Goal: Task Accomplishment & Management: Complete application form

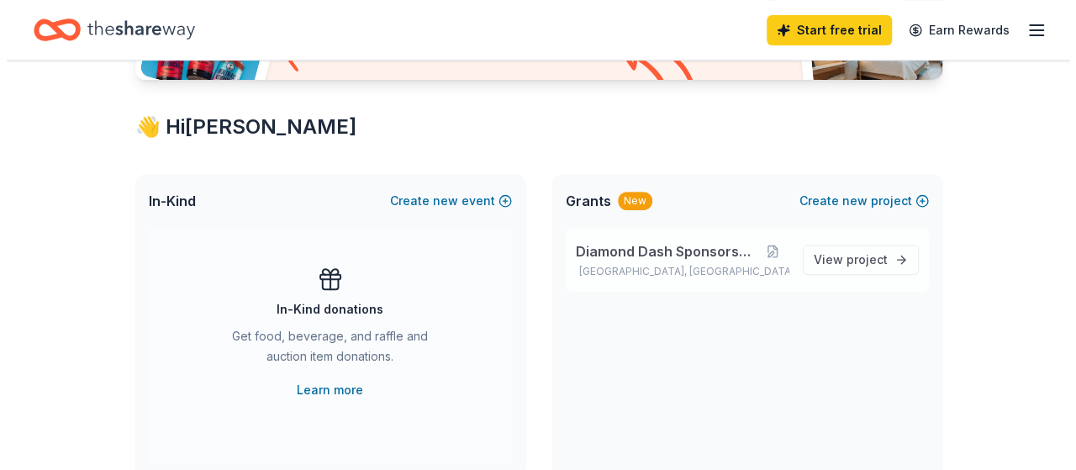
scroll to position [252, 0]
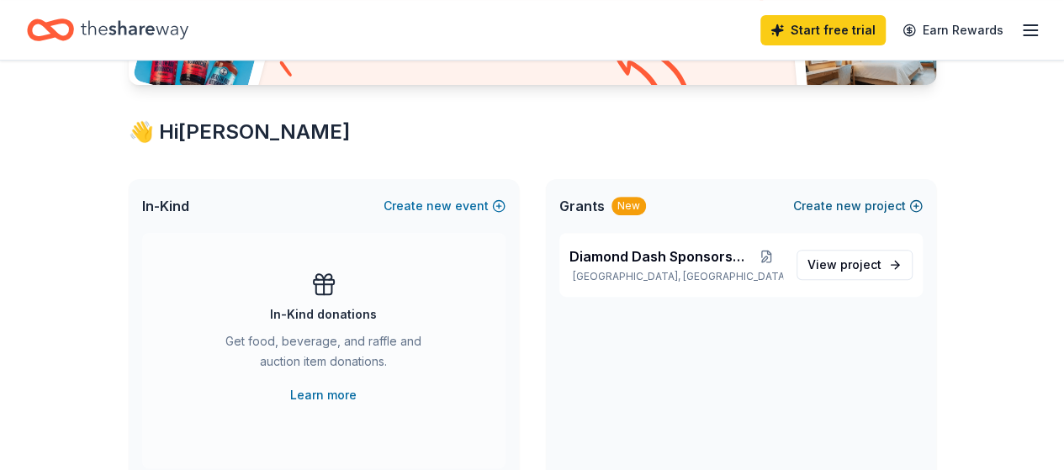
click at [840, 207] on span "new" at bounding box center [848, 206] width 25 height 20
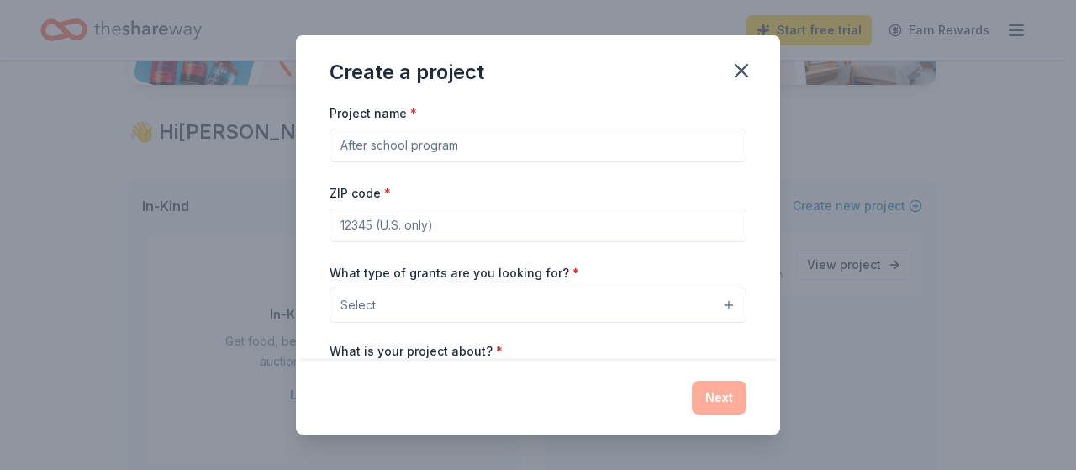
click at [403, 149] on input "Project name *" at bounding box center [538, 146] width 417 height 34
type input "[MEDICAL_DATA] Care"
type input "30350"
click at [397, 299] on button "Select" at bounding box center [538, 305] width 417 height 35
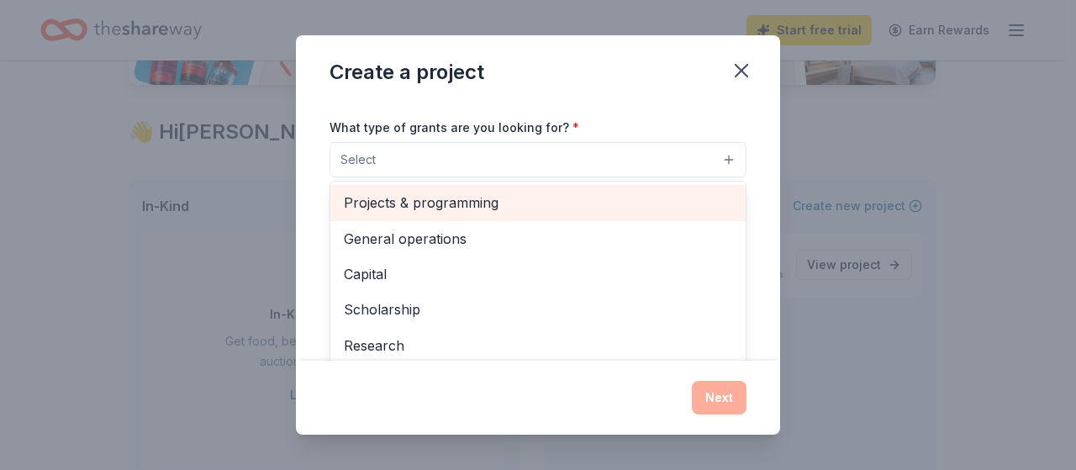
scroll to position [61, 0]
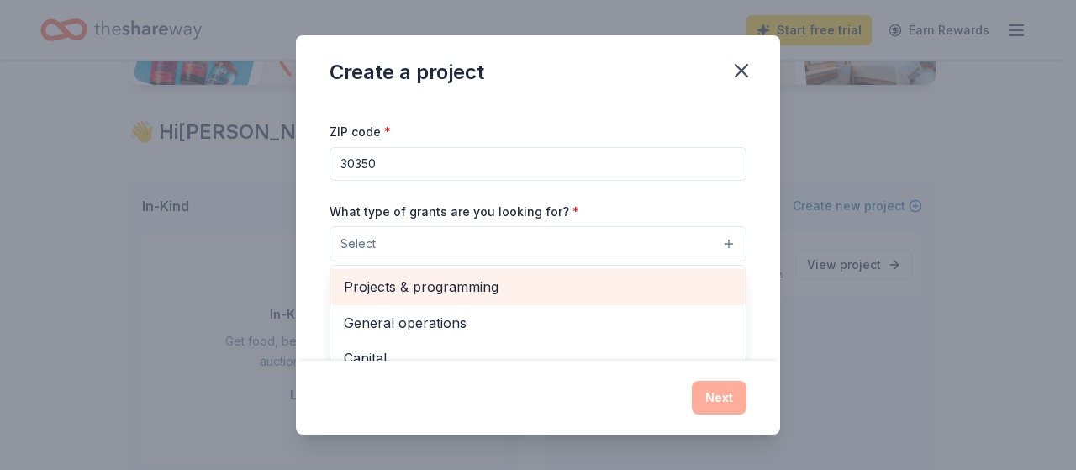
click at [451, 284] on span "Projects & programming" at bounding box center [538, 287] width 388 height 22
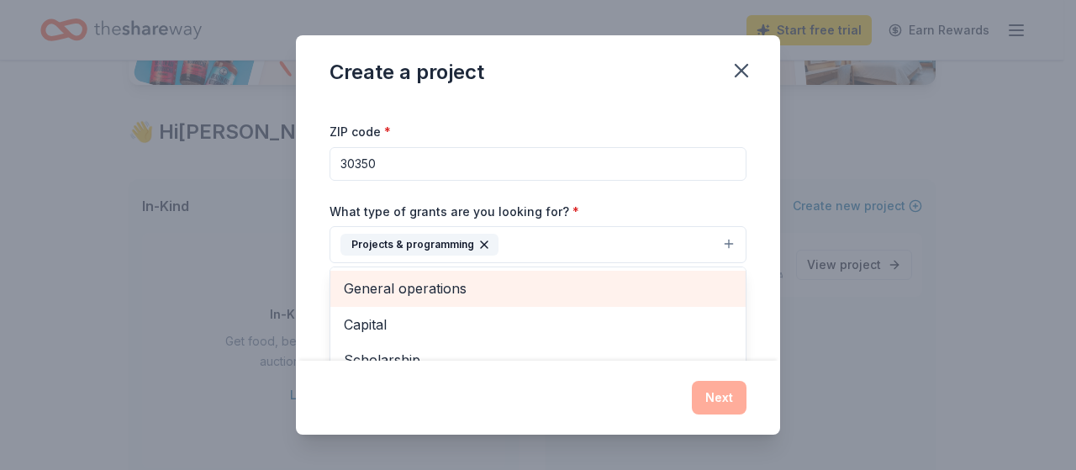
click at [452, 290] on span "General operations" at bounding box center [538, 288] width 388 height 22
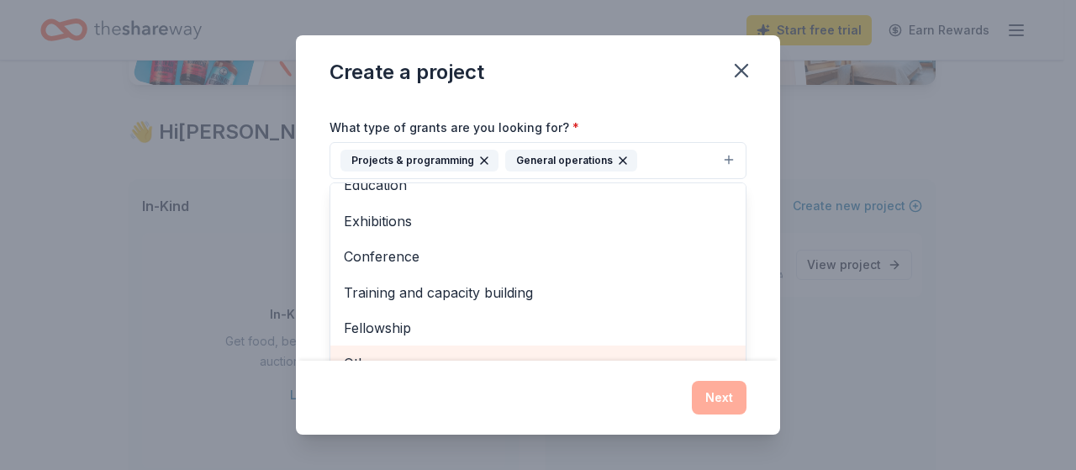
scroll to position [230, 0]
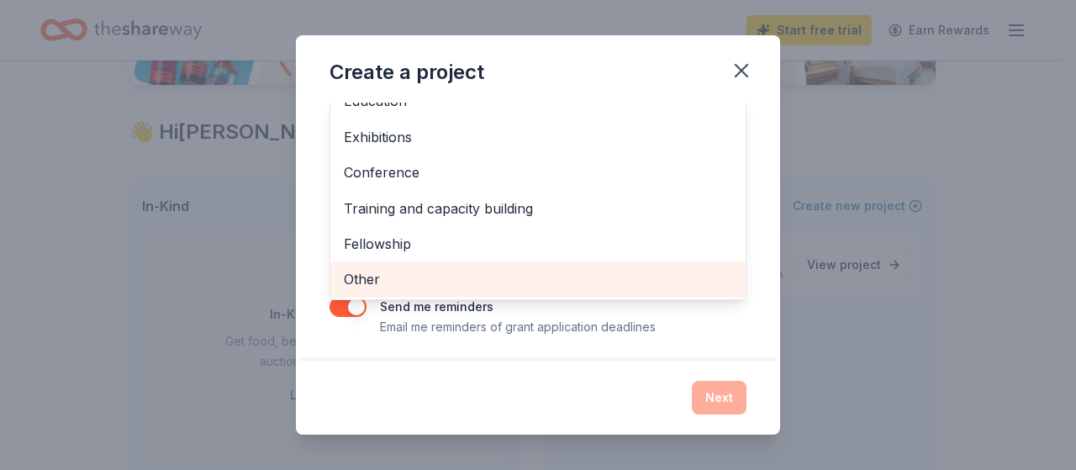
click at [443, 277] on span "Other" at bounding box center [538, 279] width 388 height 22
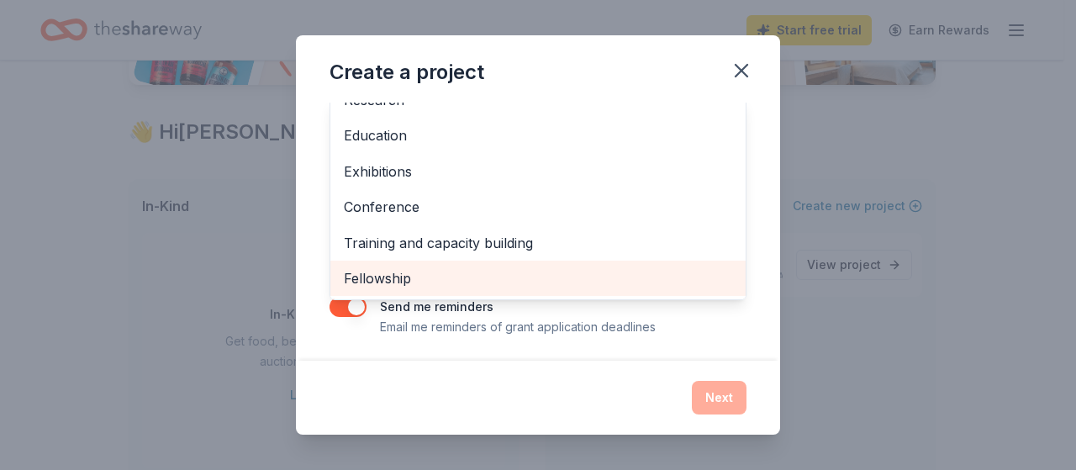
scroll to position [230, 0]
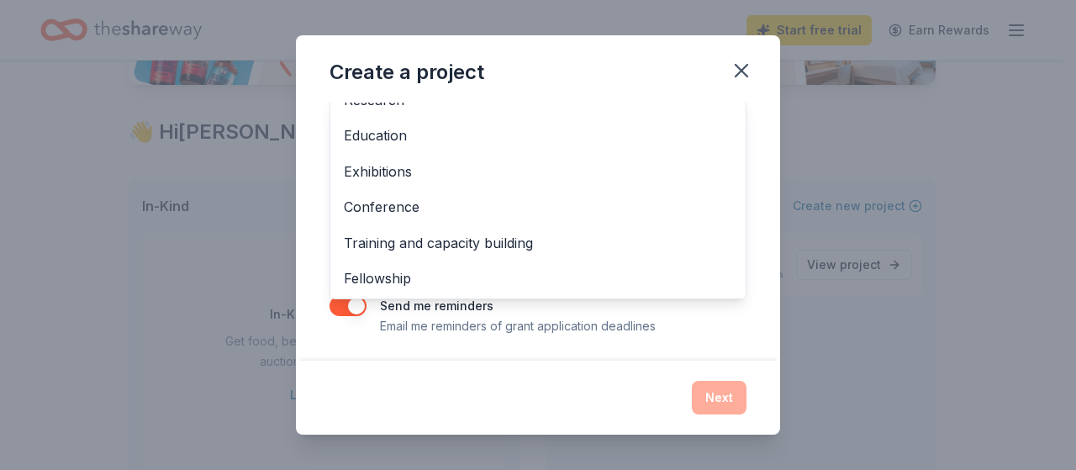
click at [757, 213] on div "Project name * Breast Cancer Care ZIP code * 30350 What type of grants are you …" at bounding box center [538, 231] width 484 height 257
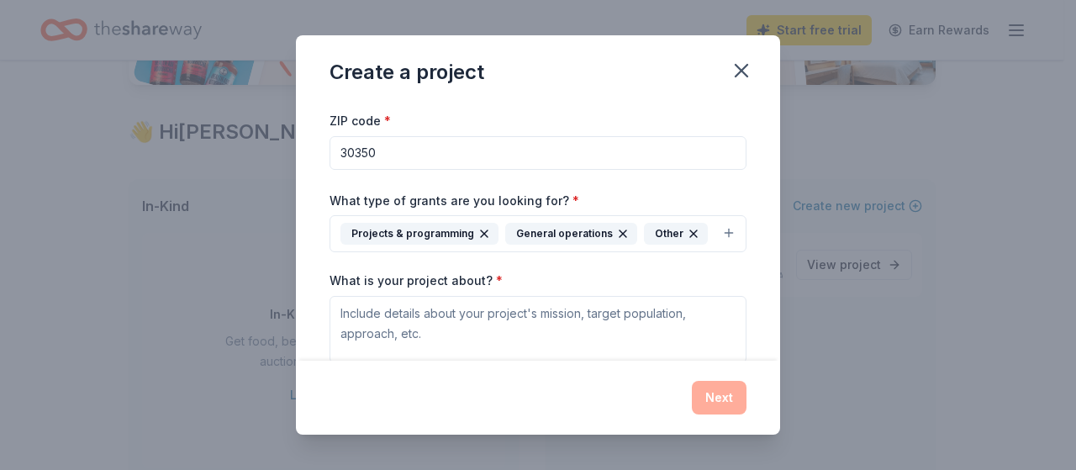
scroll to position [156, 0]
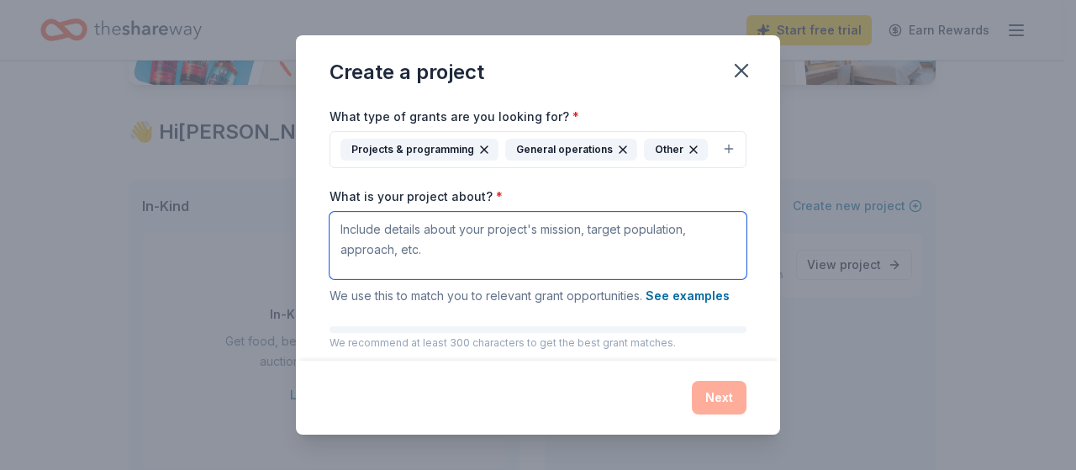
click at [409, 226] on textarea "What is your project about? *" at bounding box center [538, 245] width 417 height 67
click at [413, 246] on textarea "What is your project about? *" at bounding box center [538, 245] width 417 height 67
paste textarea "TurningPoint Breast Cancer Rehabilitation is a non-profit 501(c)3 community-bas…"
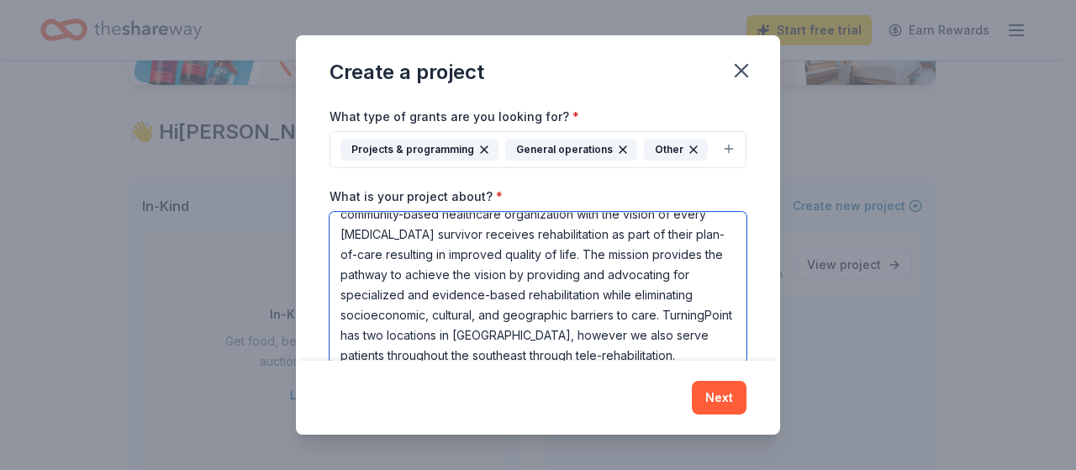
scroll to position [45, 0]
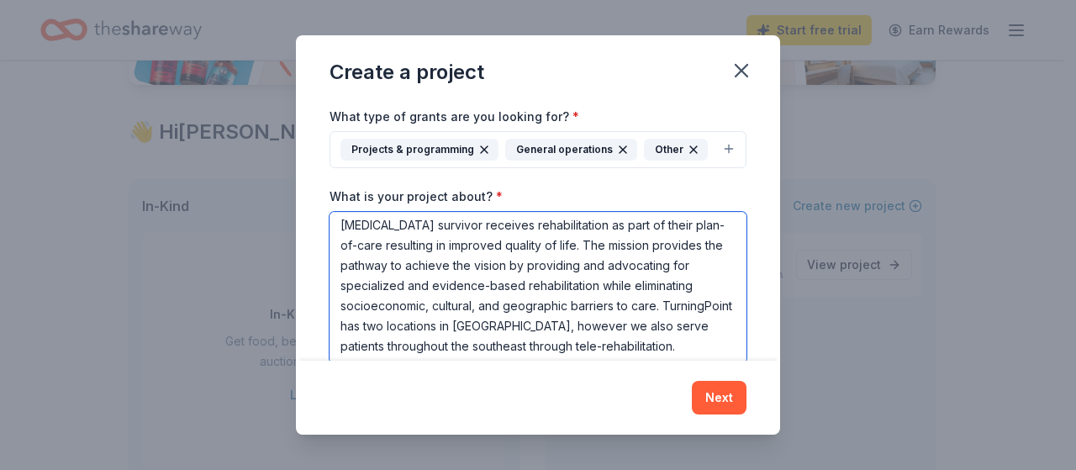
click at [680, 345] on textarea "TurningPoint Breast Cancer Rehabilitation is a non-profit 501(c)3 community-bas…" at bounding box center [538, 287] width 417 height 151
paste textarea "Our services, which can begin as soon as diagnosis, include education, support …"
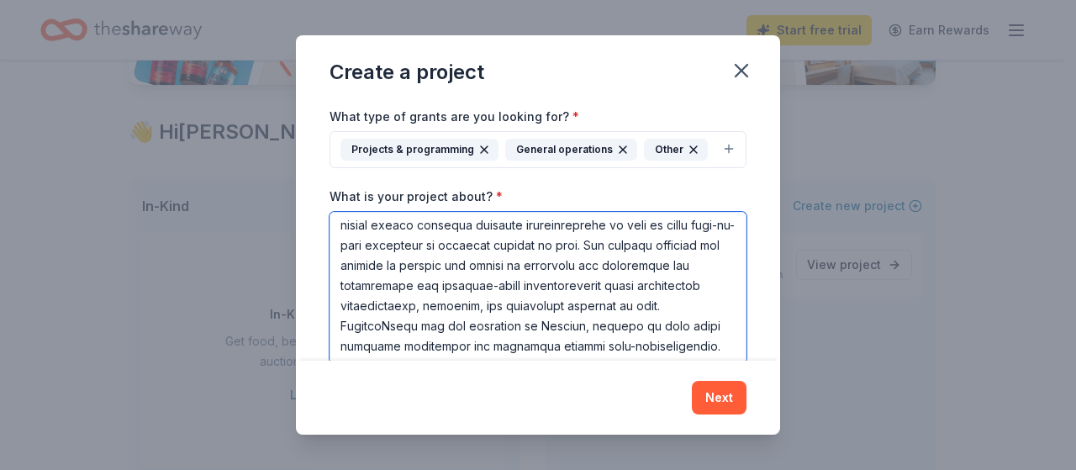
scroll to position [479, 0]
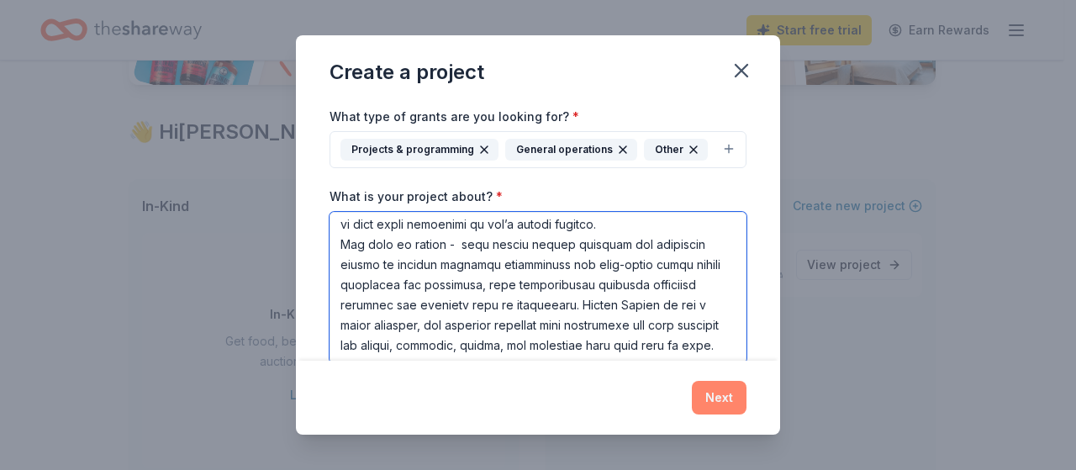
type textarea "TurningPoint Breast Cancer Rehabilitation is a non-profit 501(c)3 community-bas…"
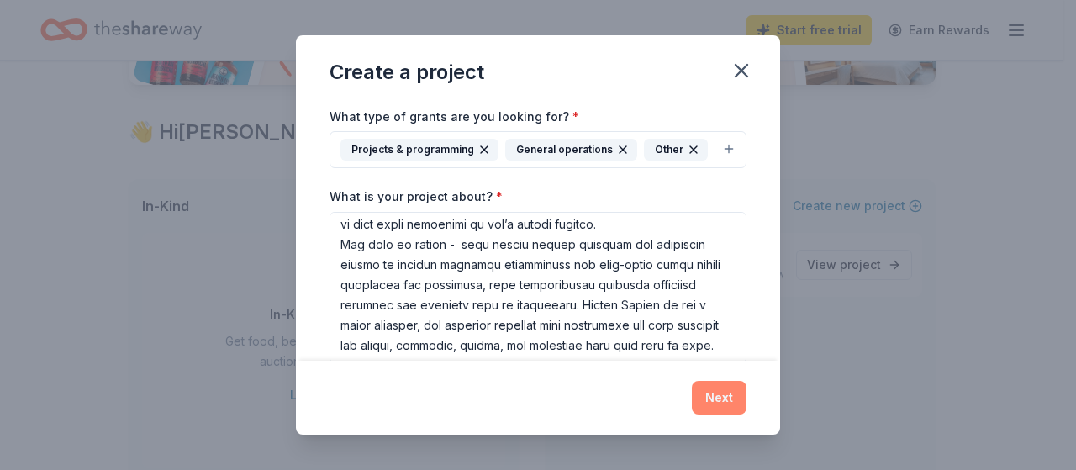
click at [713, 394] on button "Next" at bounding box center [719, 398] width 55 height 34
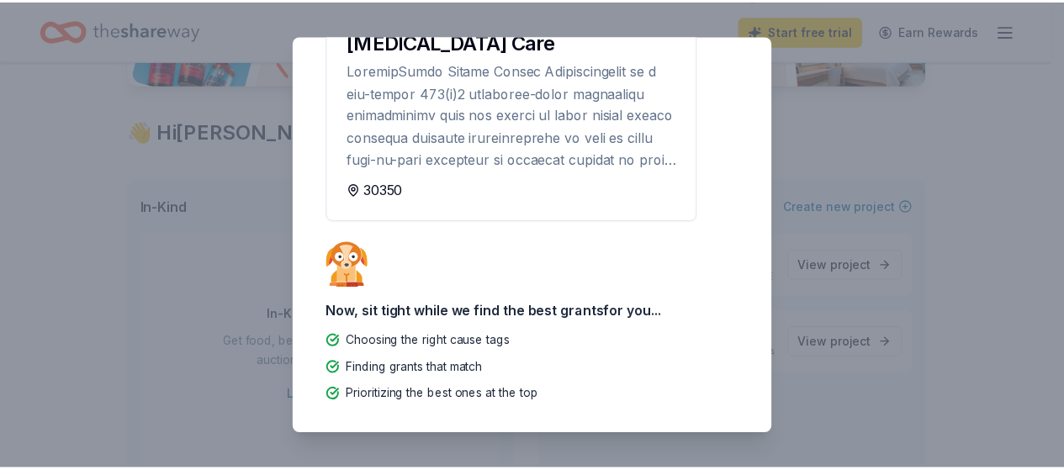
scroll to position [0, 0]
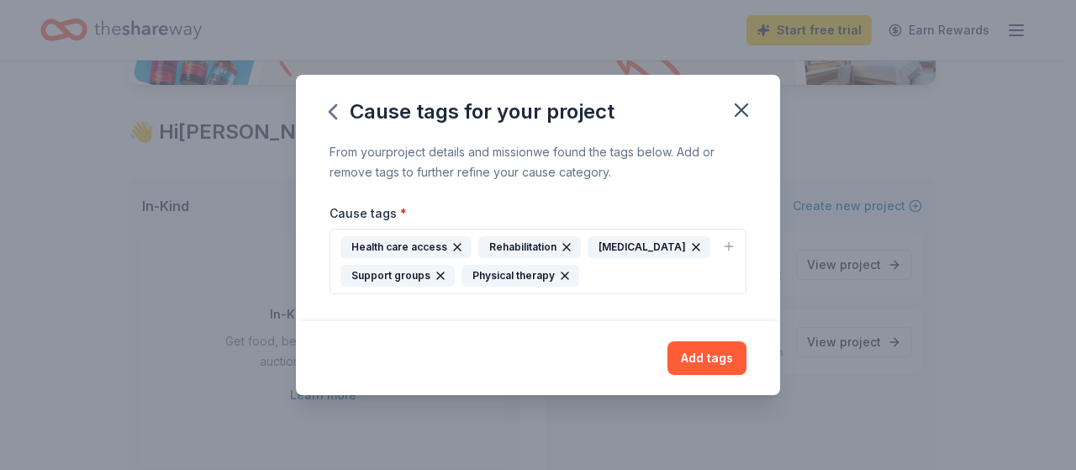
click at [705, 369] on button "Add tags" at bounding box center [707, 358] width 79 height 34
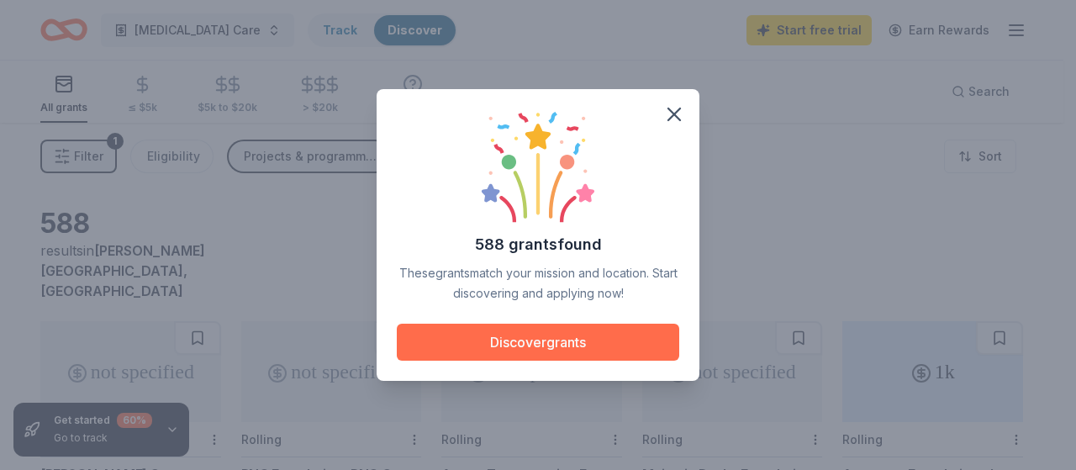
click at [568, 345] on button "Discover grants" at bounding box center [538, 342] width 283 height 37
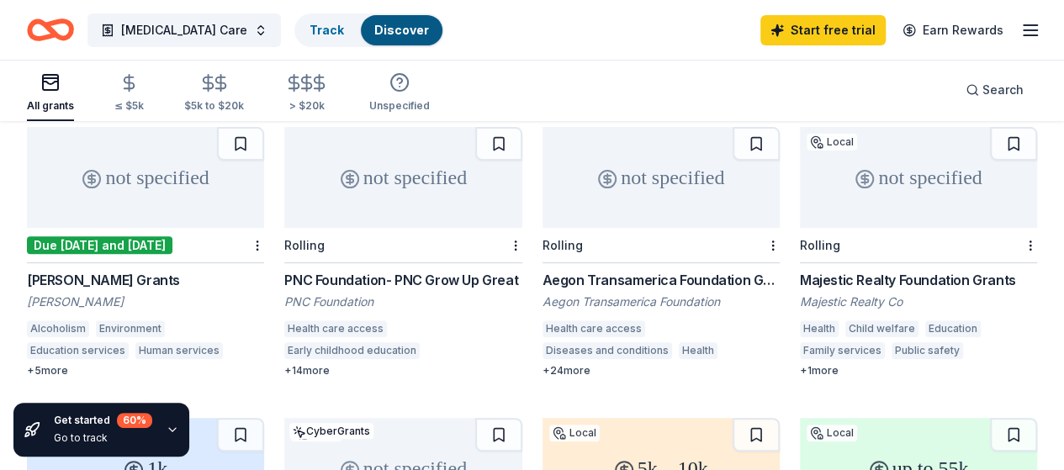
scroll to position [168, 0]
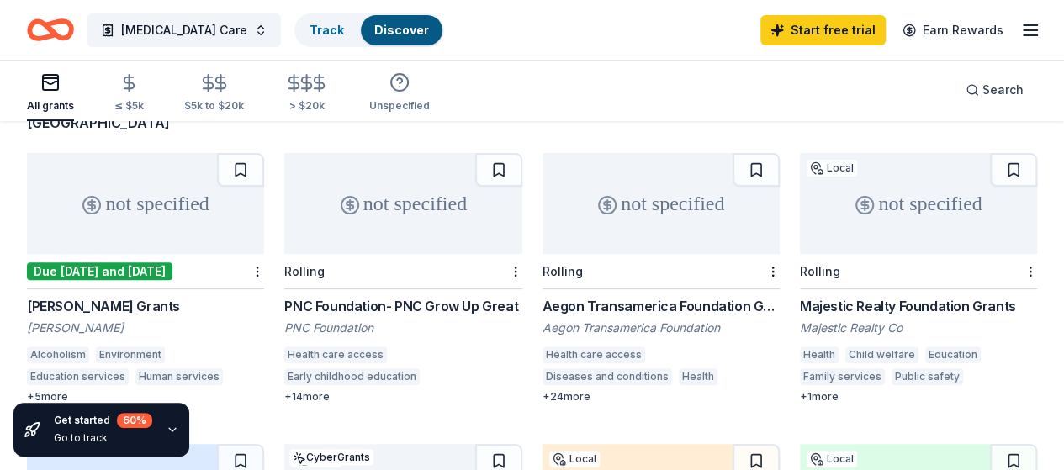
click at [109, 296] on div "Brown-Forman Grants" at bounding box center [145, 306] width 237 height 20
click at [542, 296] on div "Aegon Transamerica Foundation Grant" at bounding box center [660, 306] width 237 height 20
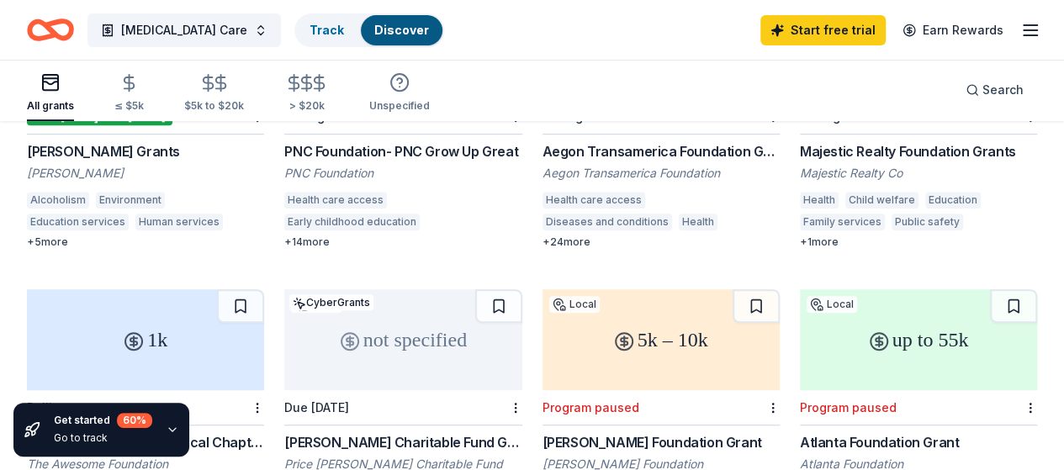
scroll to position [420, 0]
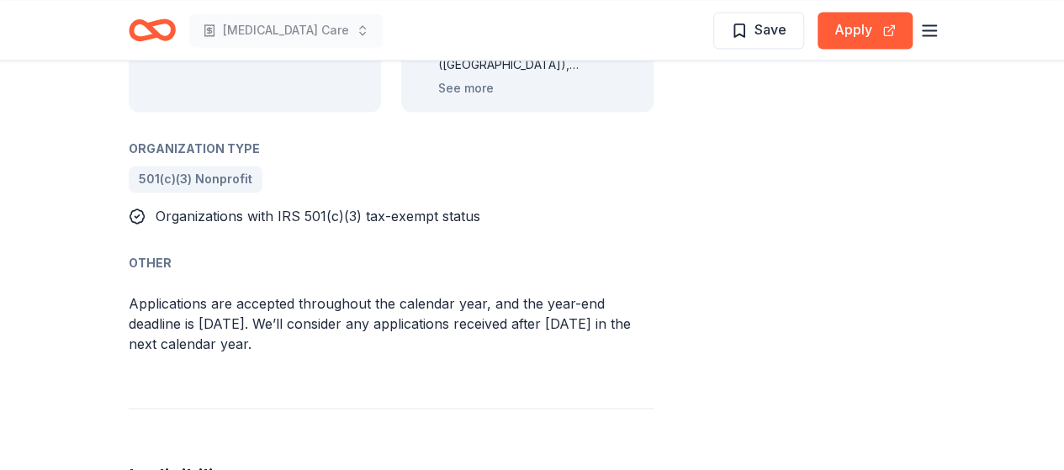
scroll to position [1261, 0]
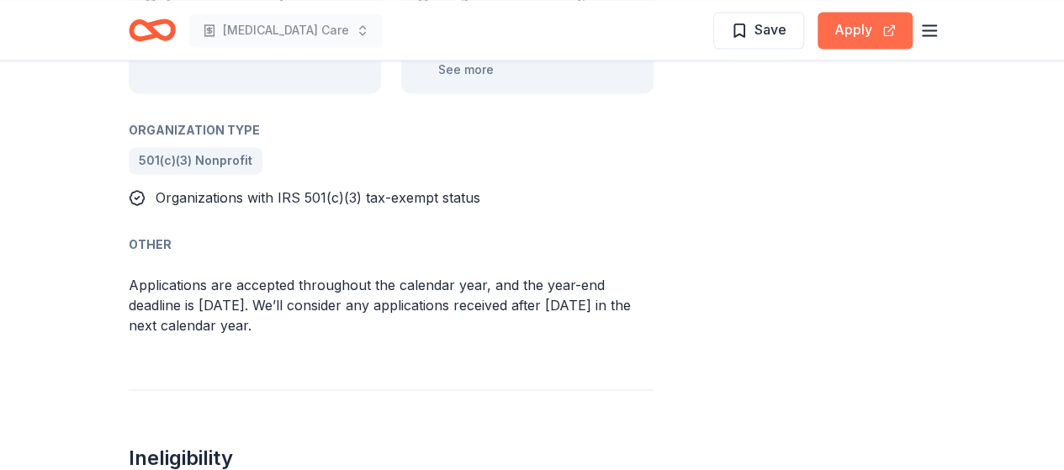
click at [830, 38] on button "Apply" at bounding box center [864, 30] width 95 height 37
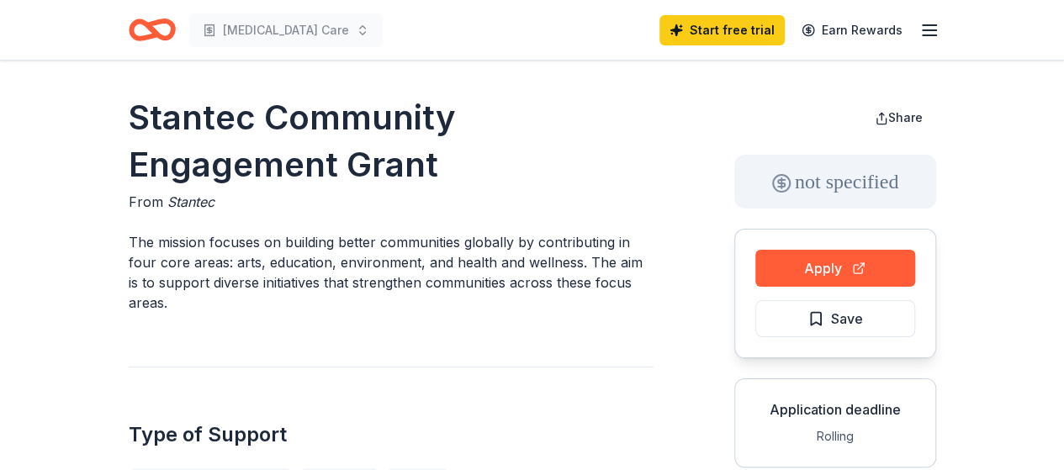
click at [483, 246] on p "The mission focuses on building better communities globally by contributing in …" at bounding box center [391, 272] width 525 height 81
drag, startPoint x: 451, startPoint y: 252, endPoint x: 659, endPoint y: 258, distance: 208.6
click at [451, 253] on p "The mission focuses on building better communities globally by contributing in …" at bounding box center [391, 272] width 525 height 81
click at [832, 268] on button "Apply" at bounding box center [835, 268] width 160 height 37
